Goal: Check status: Check status

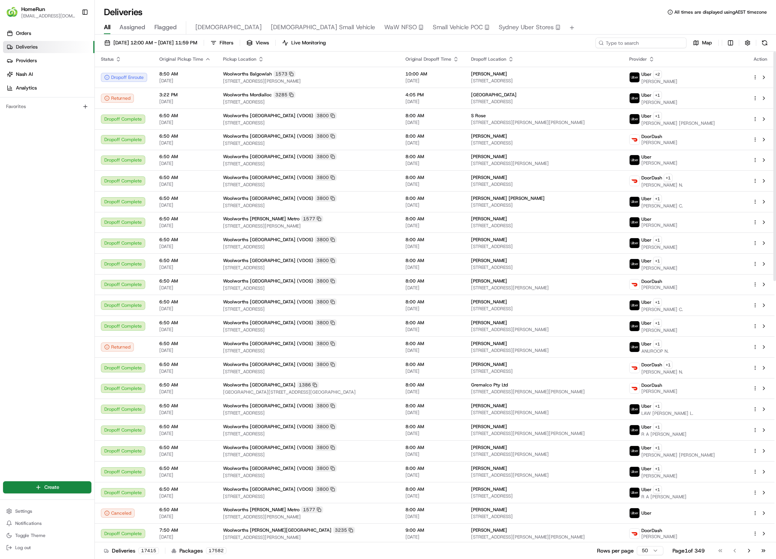
click at [656, 43] on input at bounding box center [641, 43] width 91 height 11
paste input "264848346"
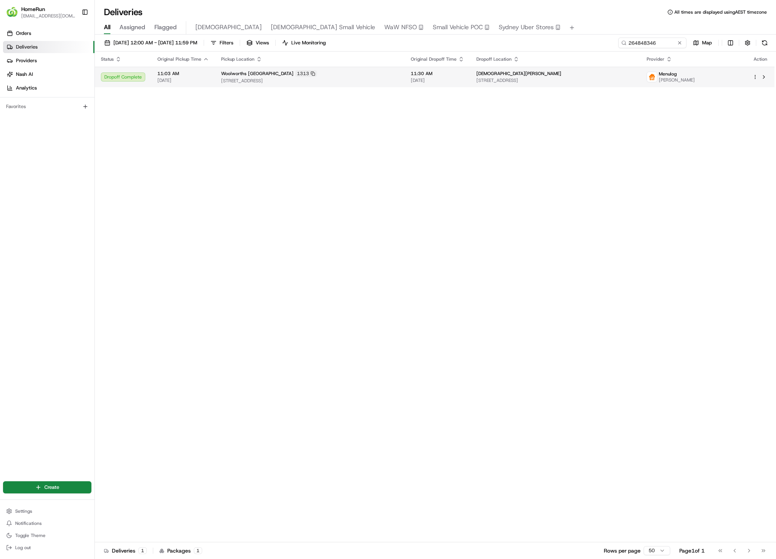
click at [564, 79] on span "[STREET_ADDRESS]" at bounding box center [556, 80] width 158 height 6
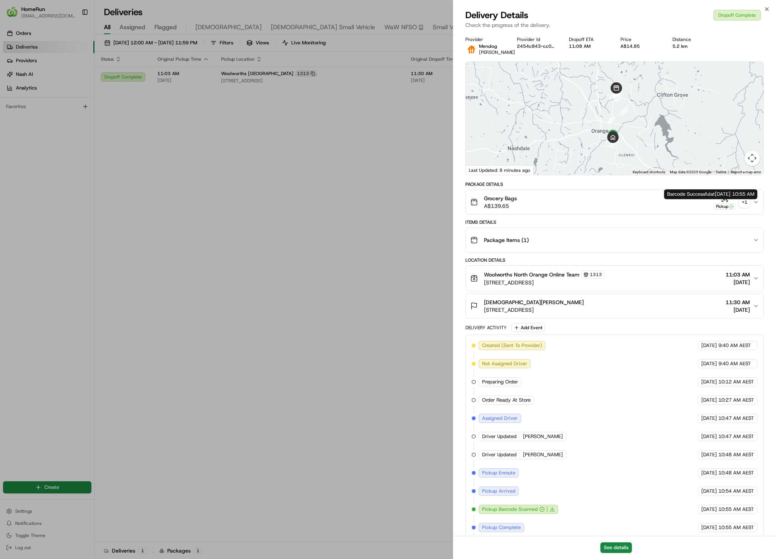
click at [739, 207] on button "Pickup + 1" at bounding box center [732, 202] width 36 height 15
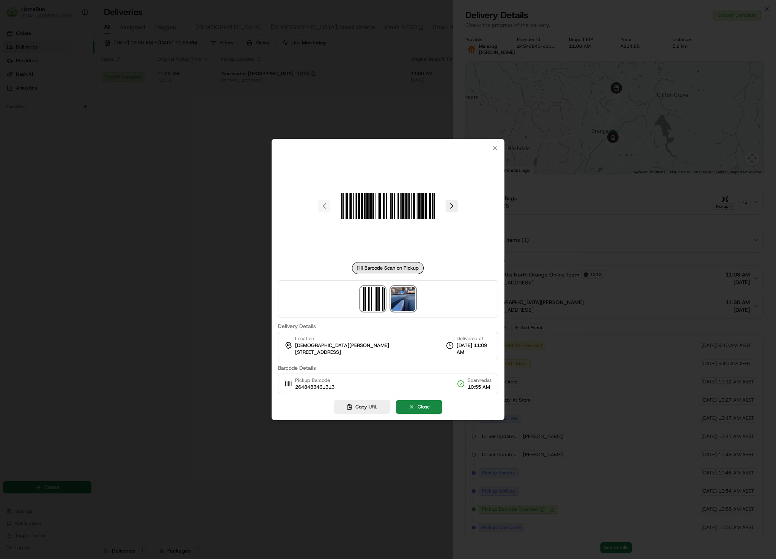
click at [400, 303] on img at bounding box center [403, 299] width 24 height 24
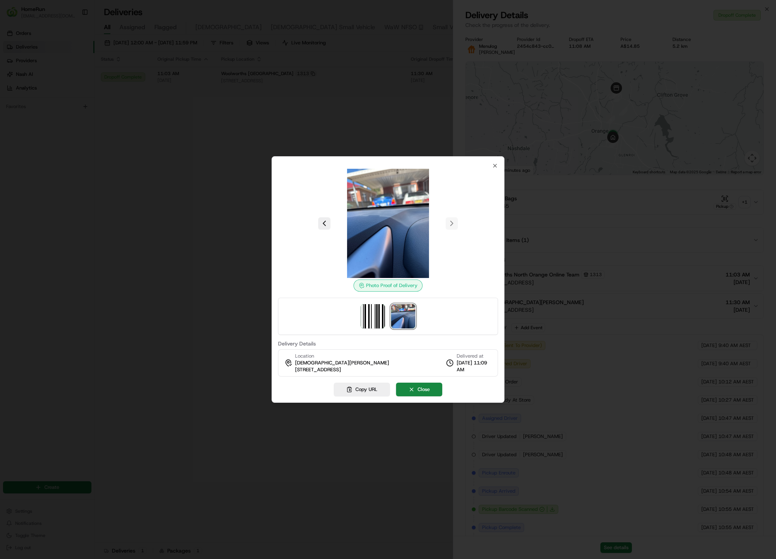
click at [616, 348] on div at bounding box center [388, 279] width 776 height 559
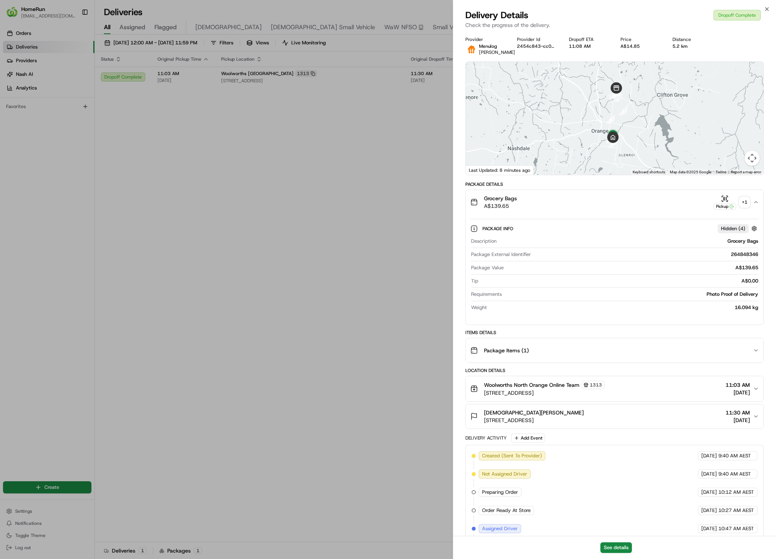
click at [743, 208] on div "+ 1" at bounding box center [745, 202] width 11 height 11
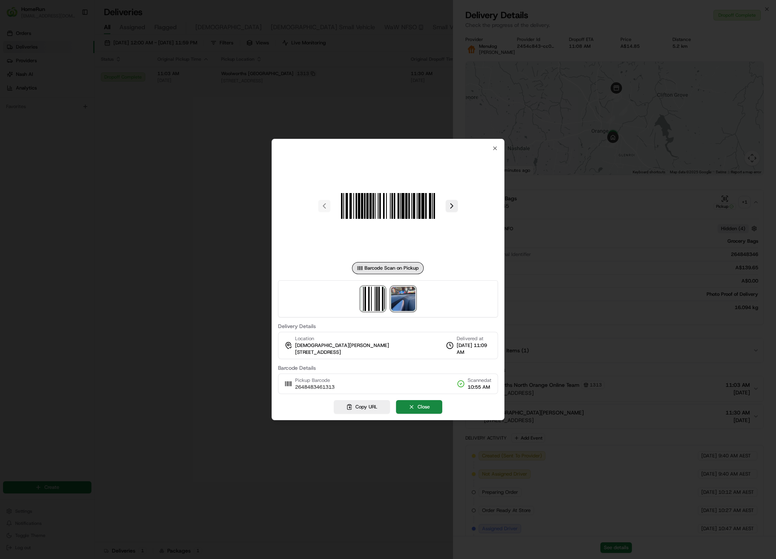
click at [407, 303] on img at bounding box center [403, 299] width 24 height 24
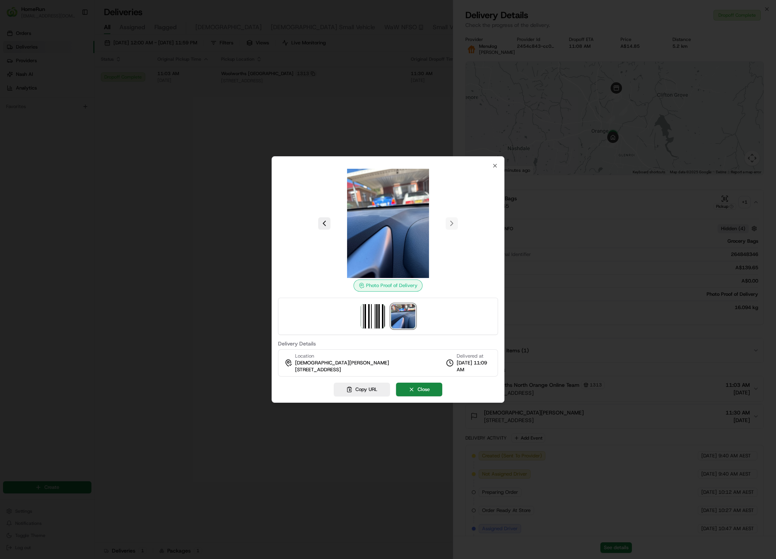
click at [672, 287] on div at bounding box center [388, 279] width 776 height 559
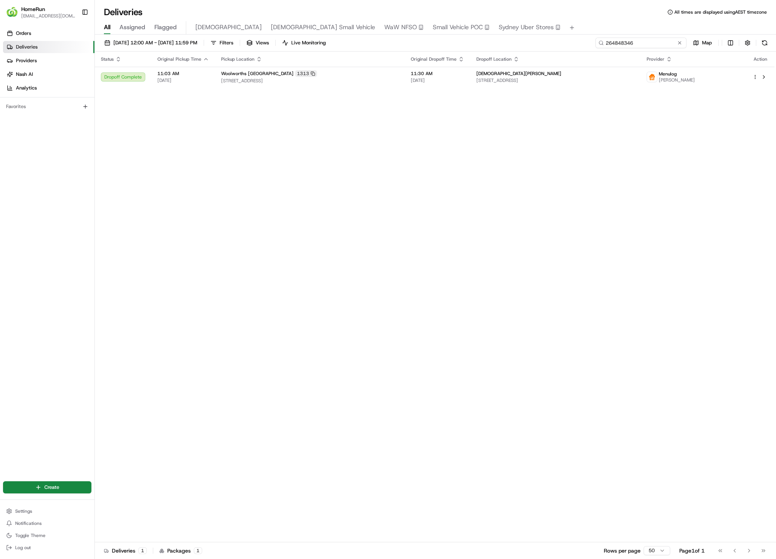
click at [642, 43] on input "264848346" at bounding box center [641, 43] width 91 height 11
paste input "5781492"
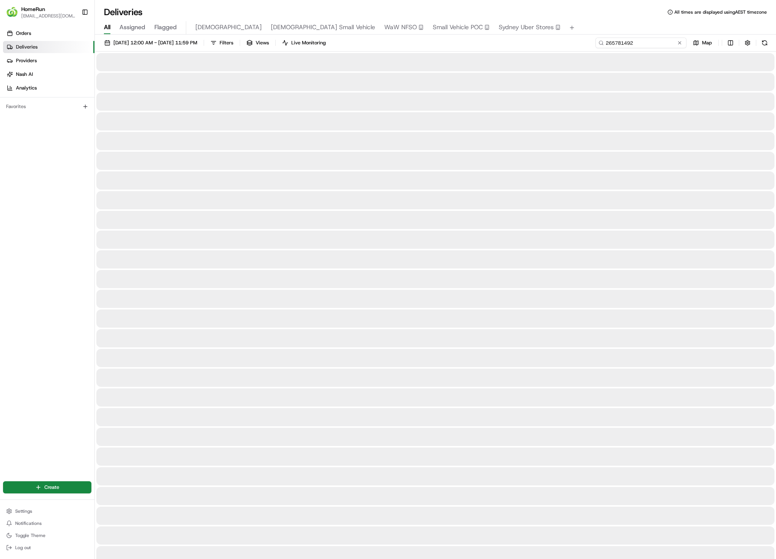
type input "265781492"
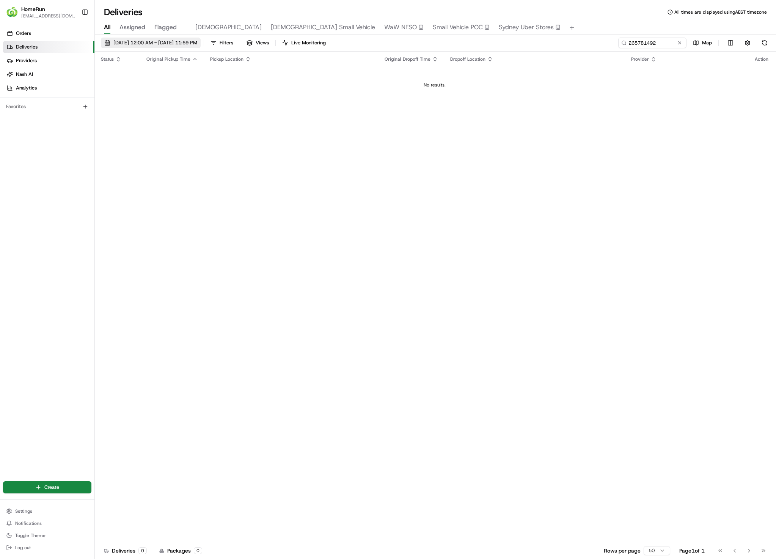
click at [124, 42] on span "[DATE] 12:00 AM - [DATE] 11:59 PM" at bounding box center [155, 42] width 84 height 7
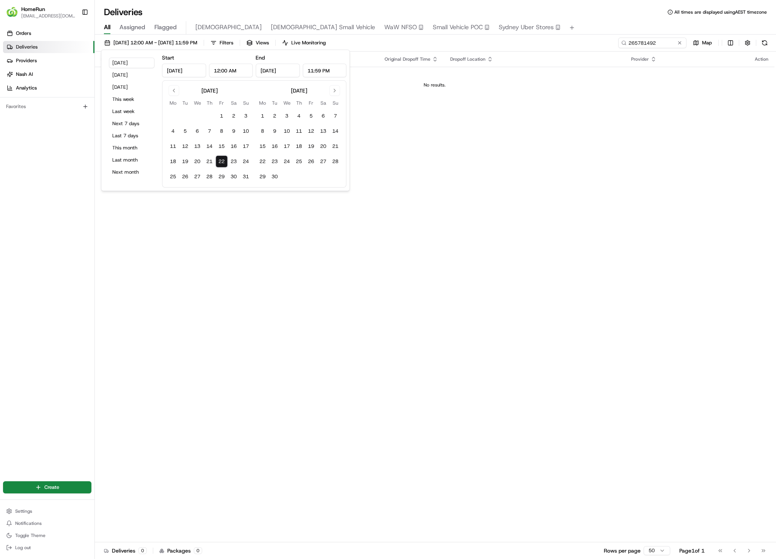
click at [126, 142] on div "[DATE] [DATE] [DATE] This week Last week Next 7 days Last 7 days This month Las…" at bounding box center [131, 120] width 55 height 135
click at [132, 147] on button "This month" at bounding box center [132, 148] width 46 height 11
type input "[DATE]"
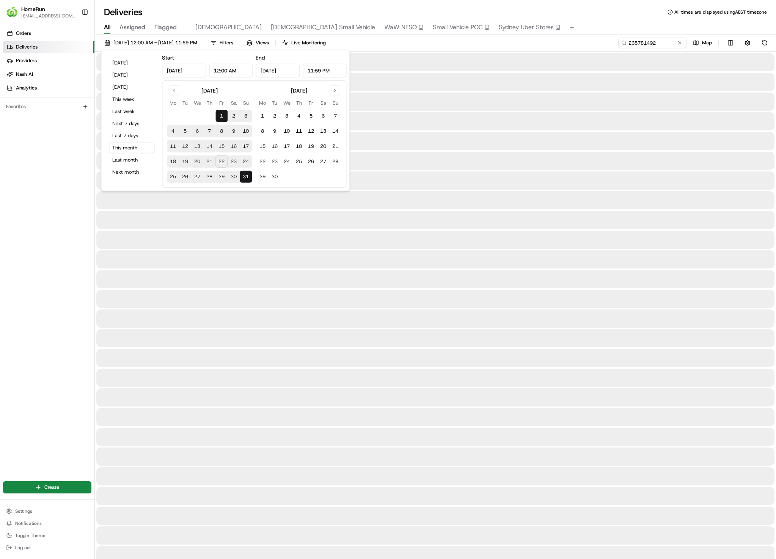
click at [556, 139] on div at bounding box center [435, 141] width 679 height 18
